Goal: Feedback & Contribution: Submit feedback/report problem

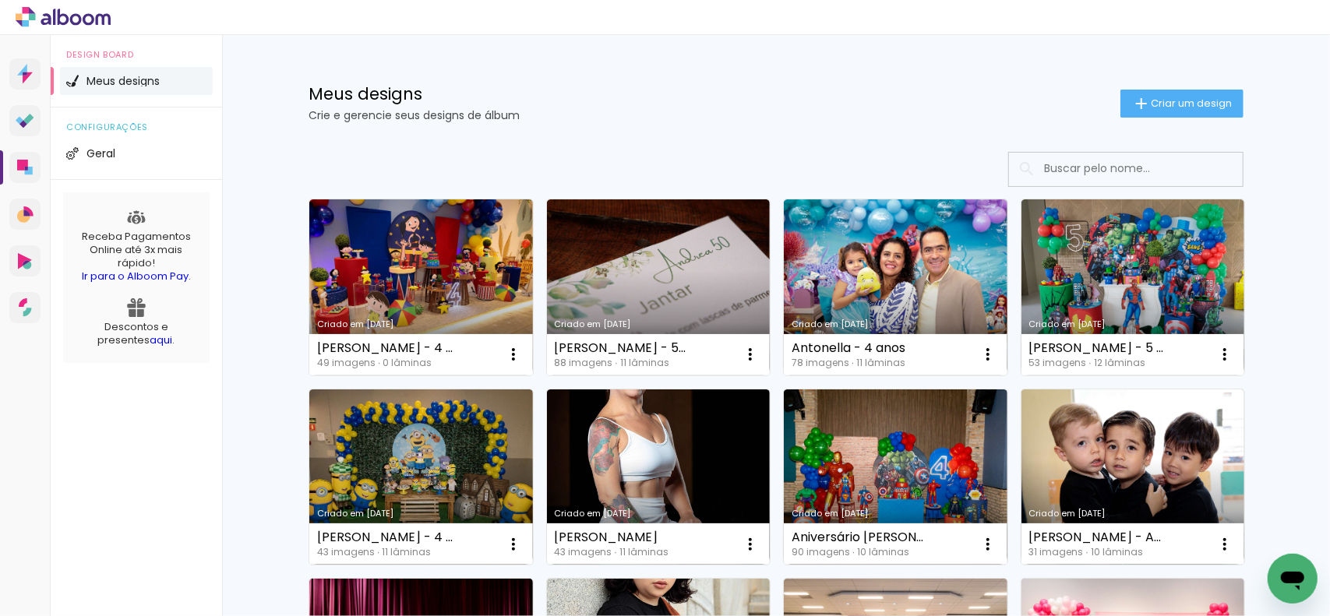
click at [1293, 580] on icon "Open messaging window" at bounding box center [1291, 580] width 23 height 19
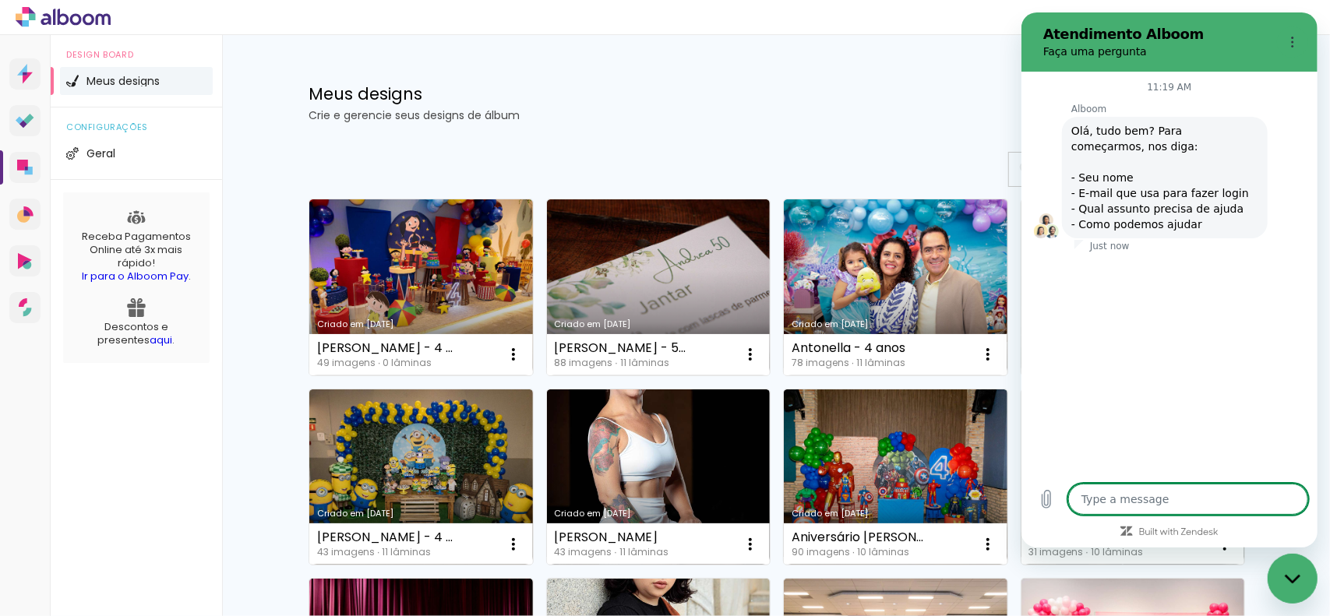
type textarea "x"
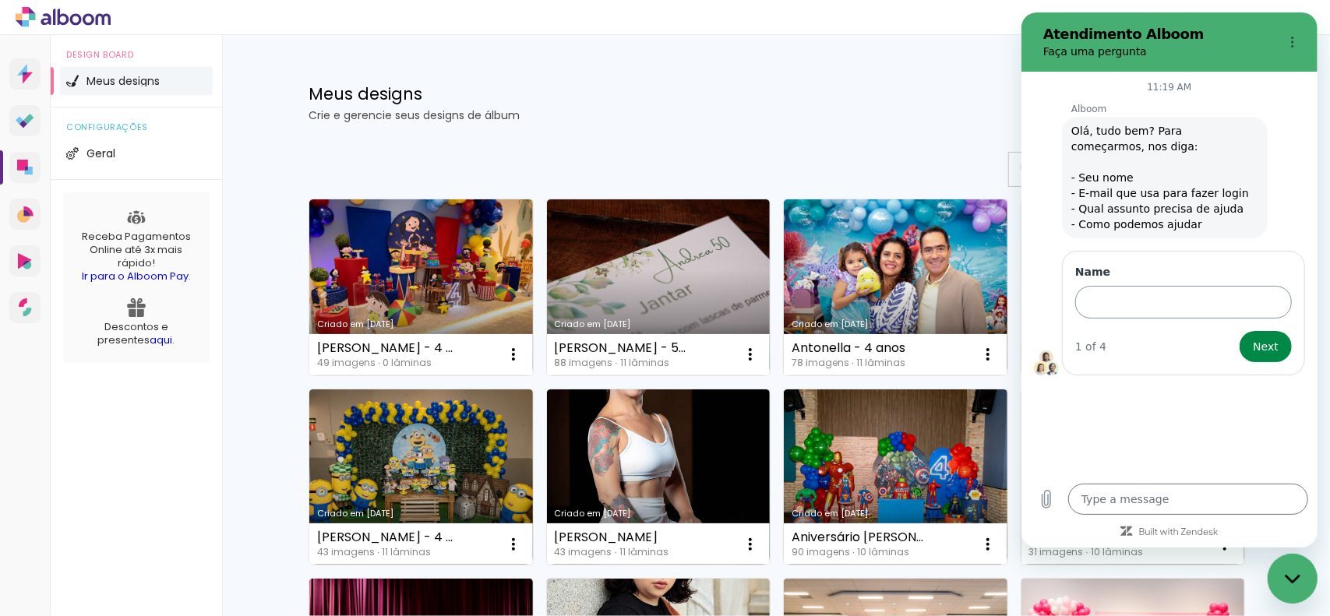
click at [1207, 301] on input "Name" at bounding box center [1182, 302] width 217 height 33
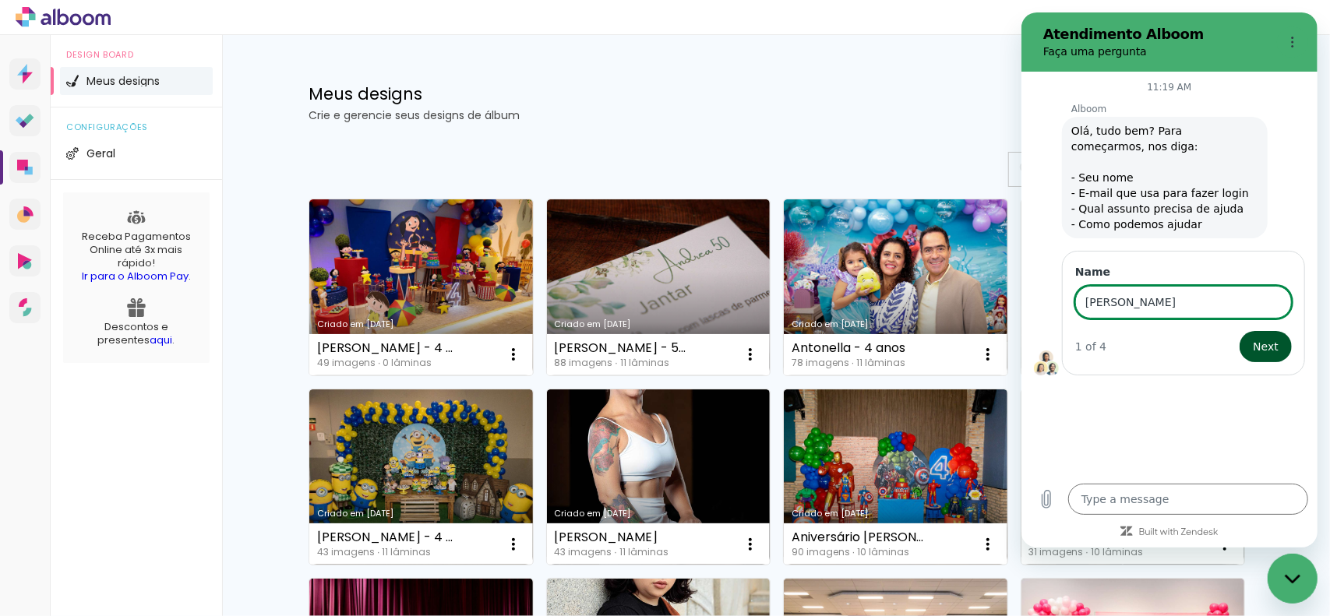
type input "[PERSON_NAME]"
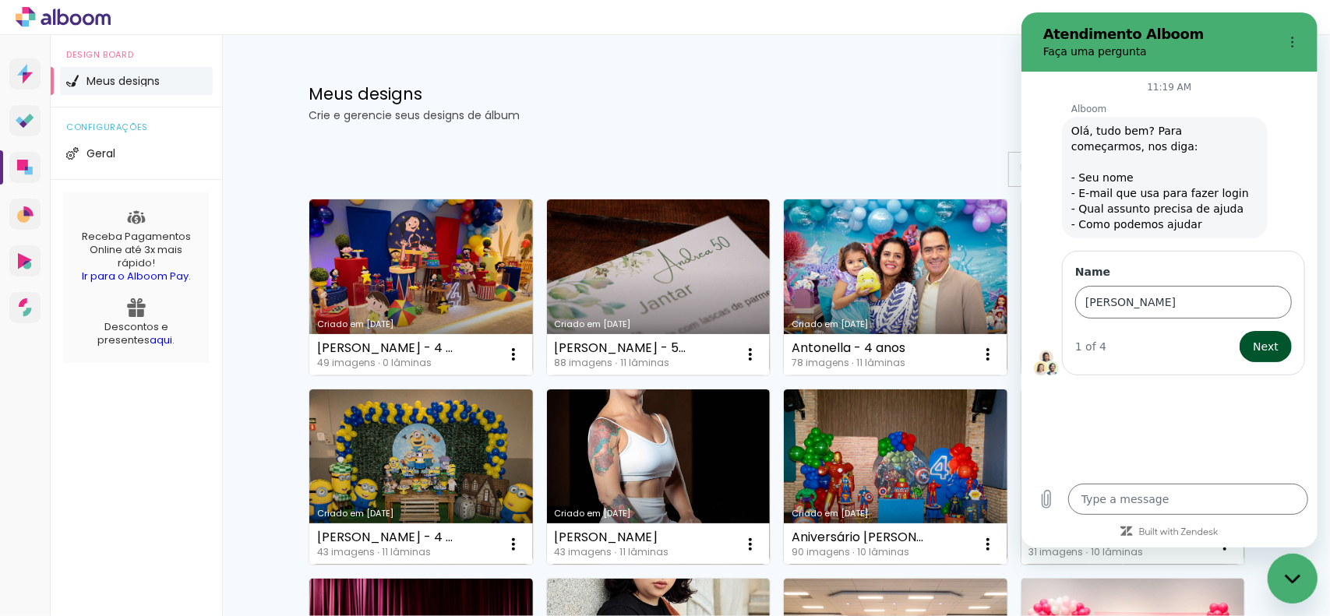
click at [1246, 347] on button "Next" at bounding box center [1265, 346] width 52 height 31
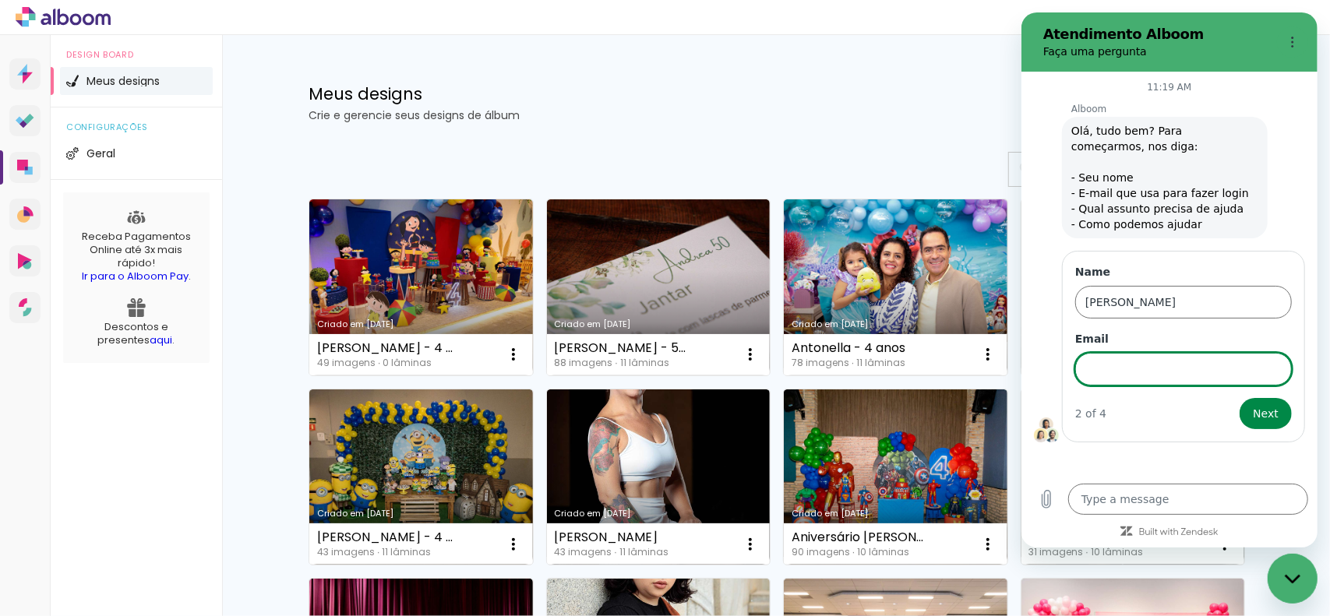
click at [1220, 362] on input "Email" at bounding box center [1182, 369] width 217 height 33
type input "[EMAIL_ADDRESS][DOMAIN_NAME]"
click at [1256, 411] on span "Next" at bounding box center [1265, 413] width 26 height 19
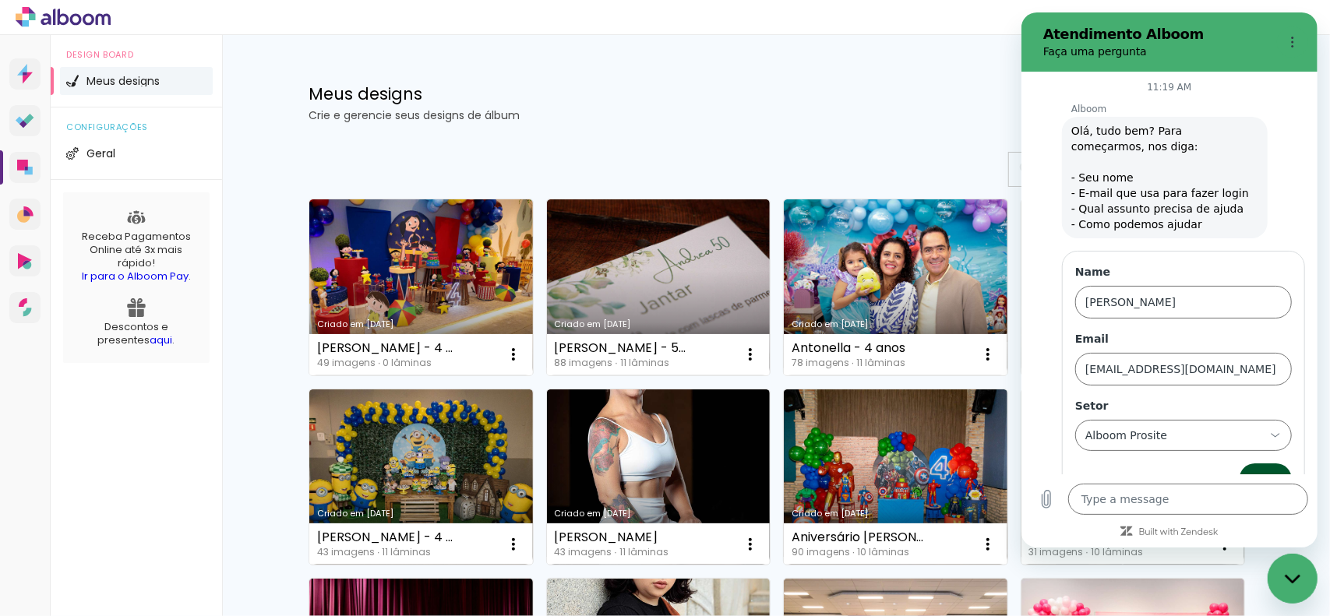
scroll to position [32, 0]
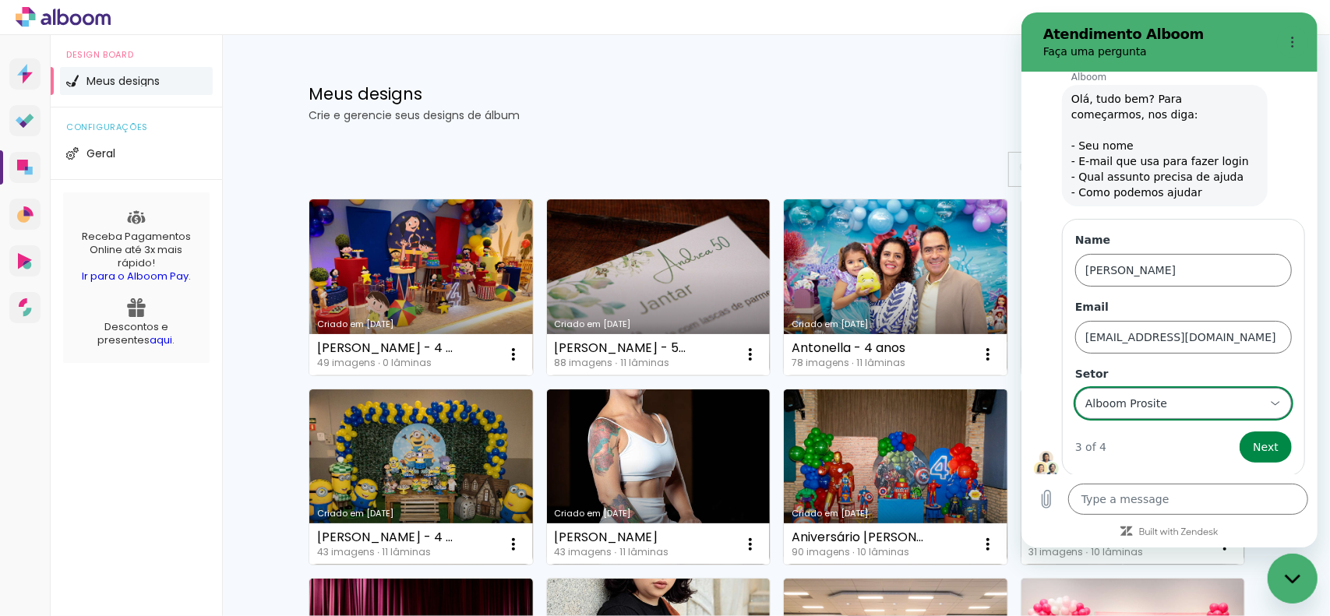
click at [1235, 410] on div "Alboom Prosite Alboom Prosite" at bounding box center [1173, 403] width 181 height 28
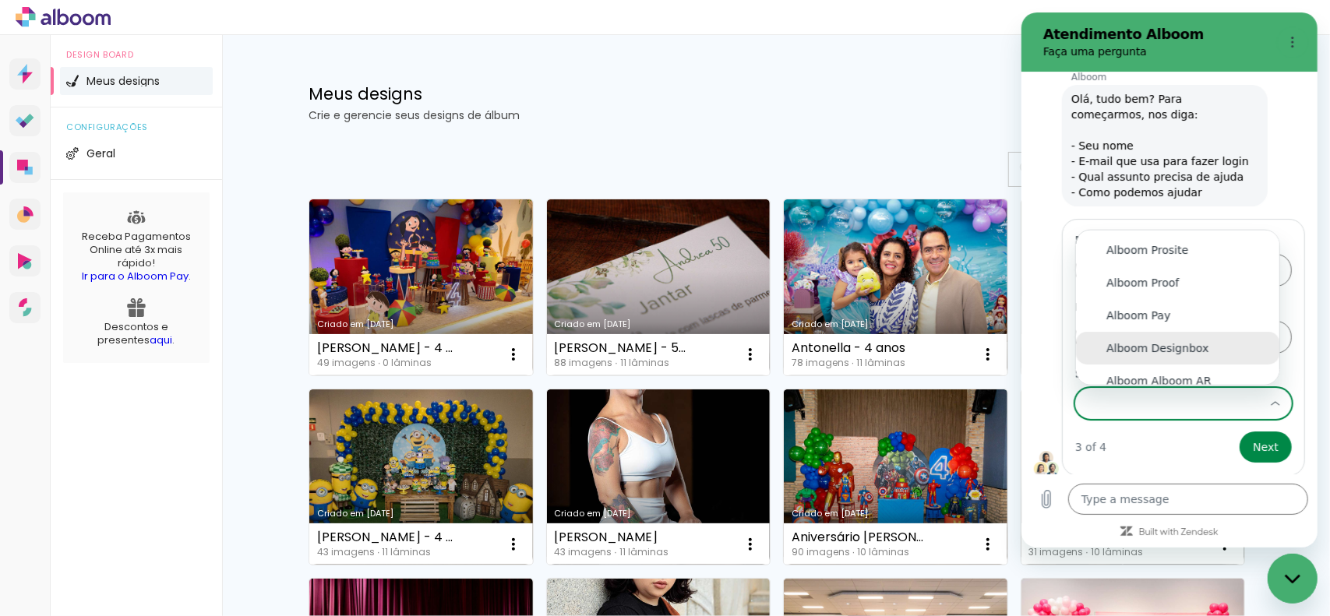
scroll to position [9, 0]
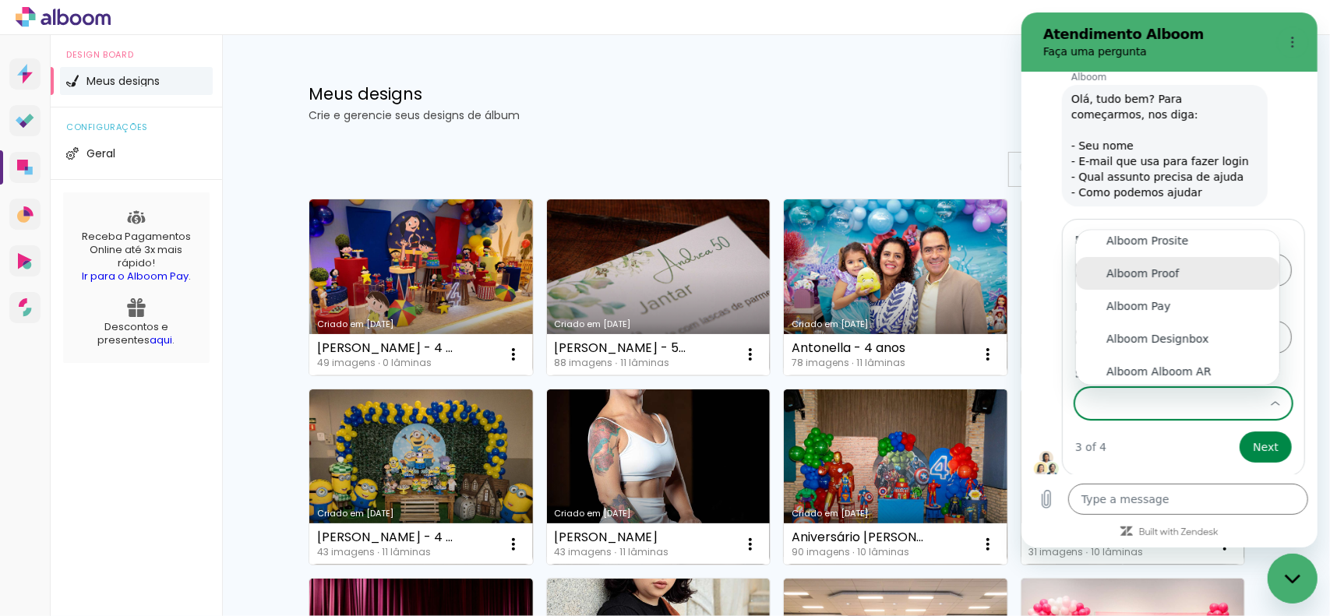
click at [1183, 277] on div "Alboom Proof" at bounding box center [1176, 274] width 143 height 16
type input "Alboom Proof"
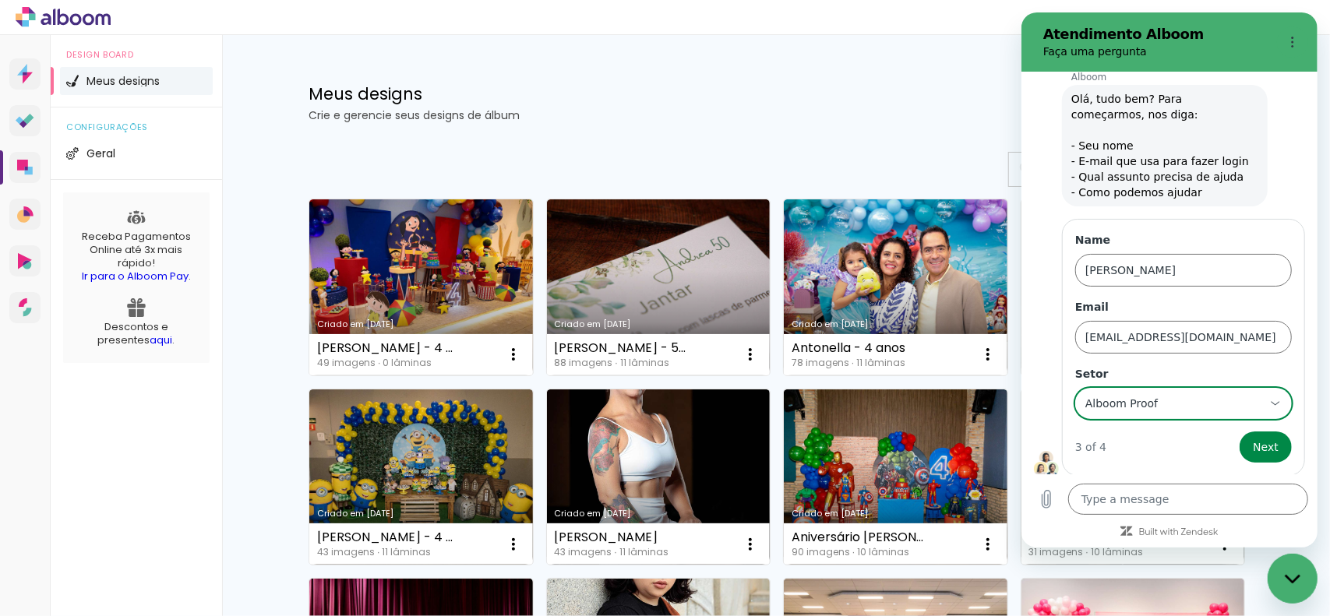
scroll to position [0, 0]
click at [1252, 438] on span "Next" at bounding box center [1265, 447] width 26 height 19
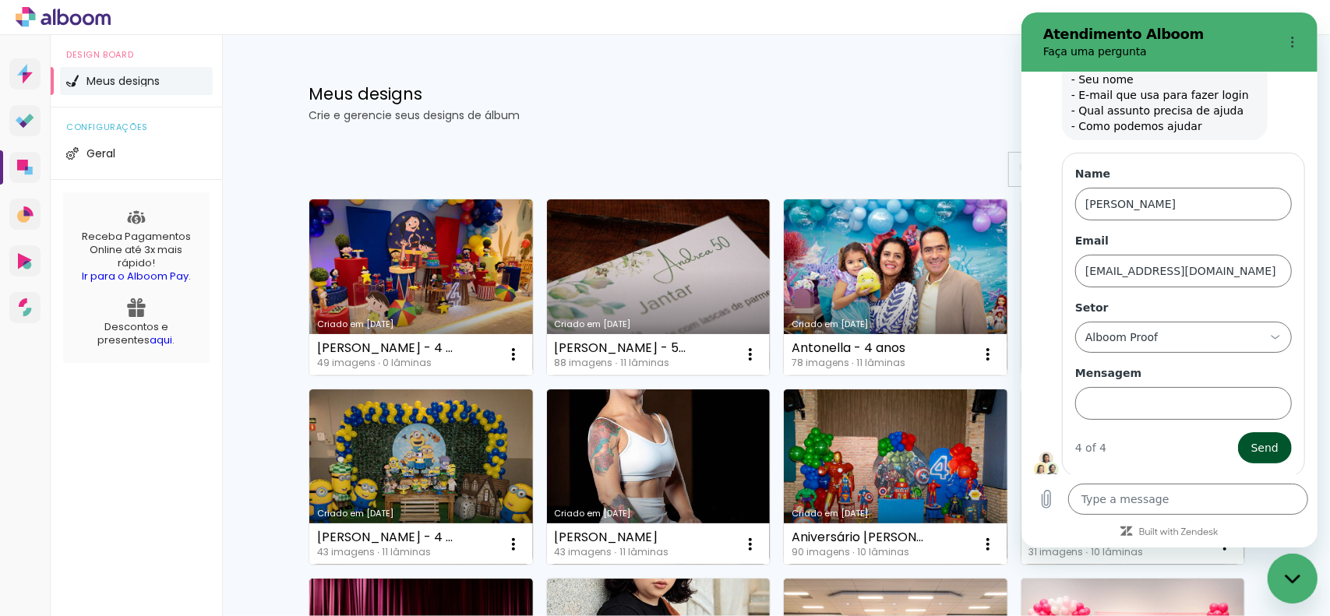
scroll to position [98, 0]
click at [1172, 400] on input "Mensagem" at bounding box center [1182, 403] width 217 height 33
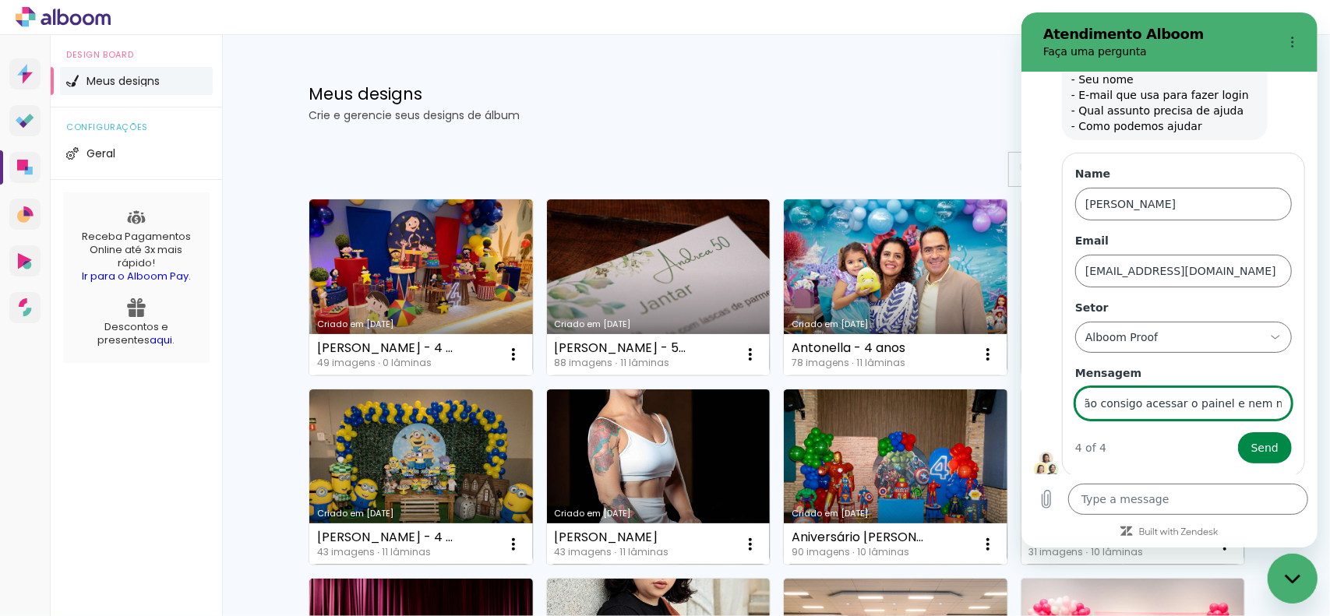
scroll to position [0, 257]
type input "O sistema está passando por instabilidade? Não consigo acessar o painel e nem m…"
click at [1251, 435] on button "Send" at bounding box center [1264, 447] width 54 height 31
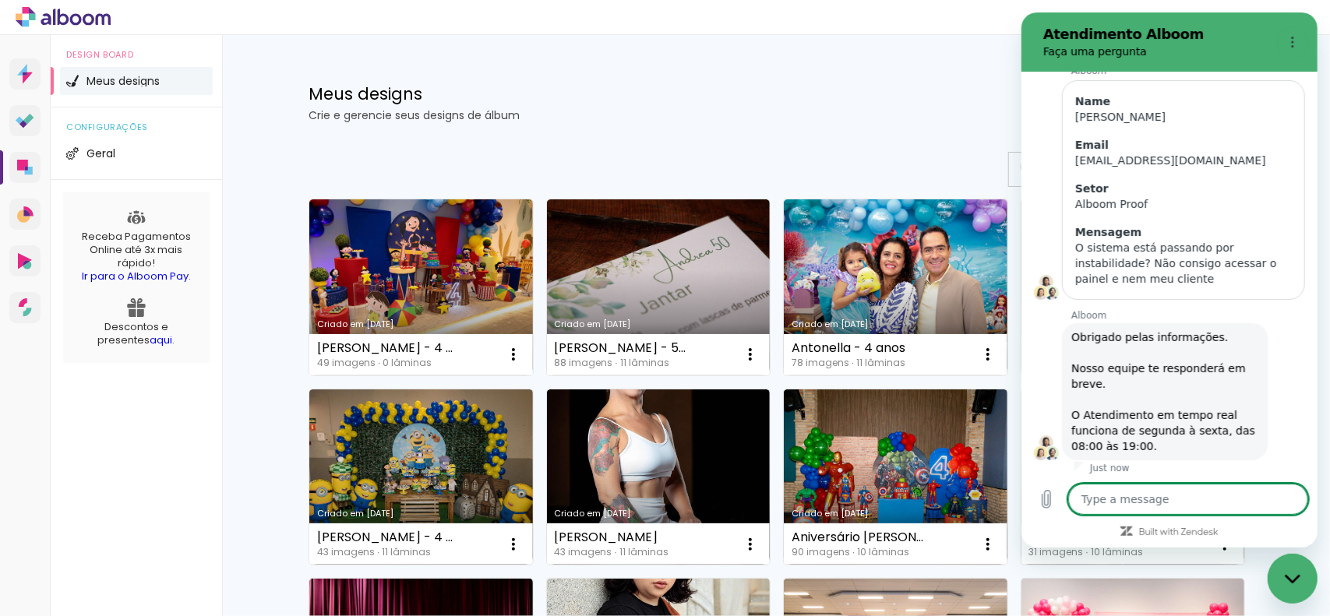
scroll to position [186, 0]
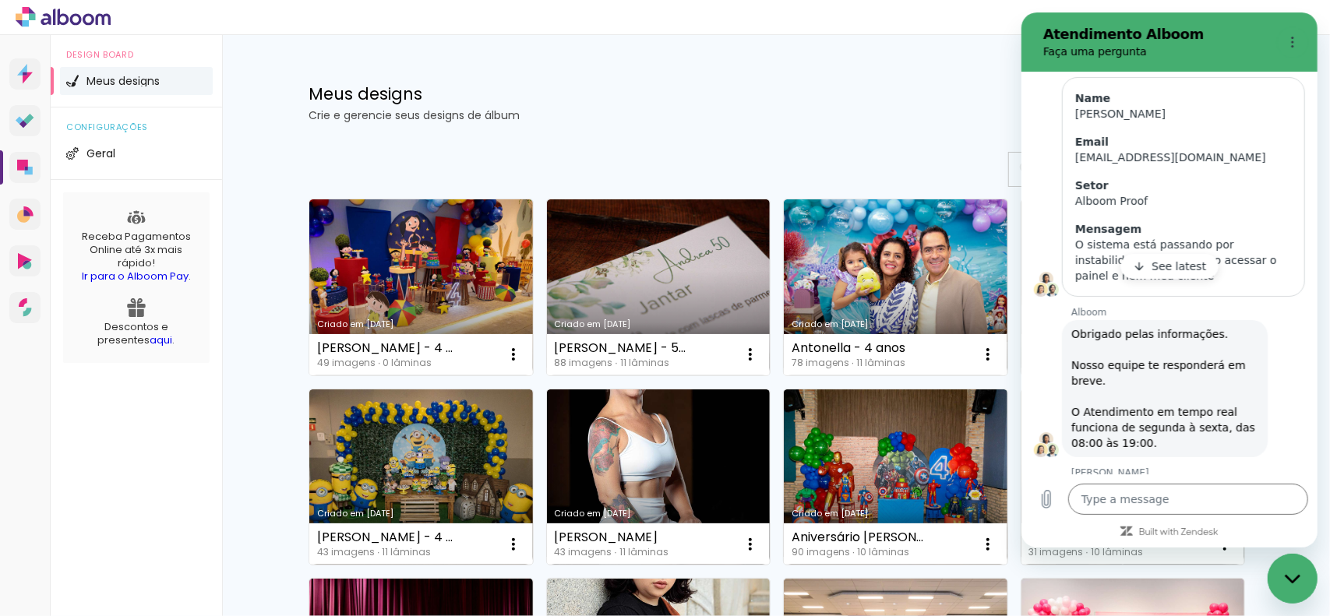
type textarea "x"
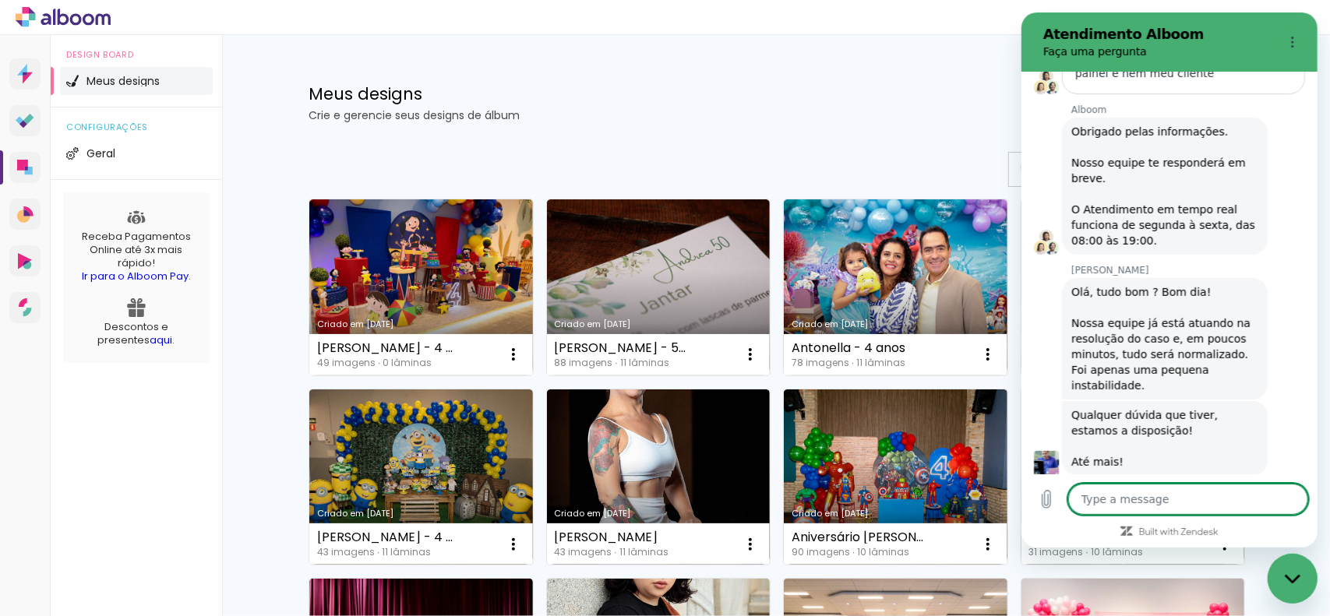
scroll to position [392, 0]
